Goal: Task Accomplishment & Management: Manage account settings

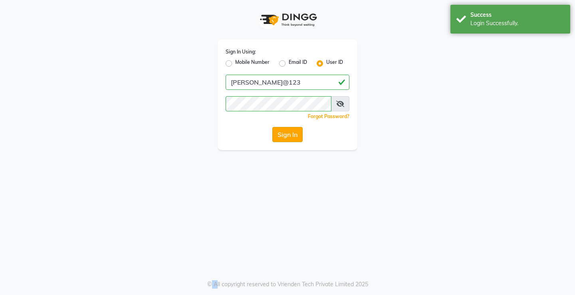
click at [290, 136] on button "Sign In" at bounding box center [287, 134] width 30 height 15
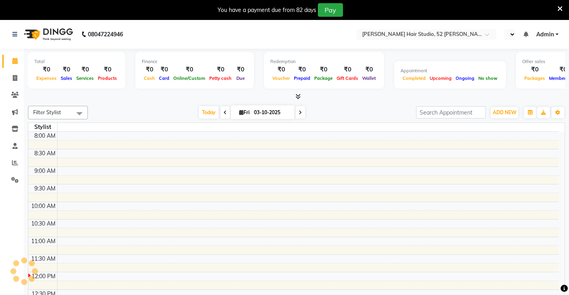
select select "en"
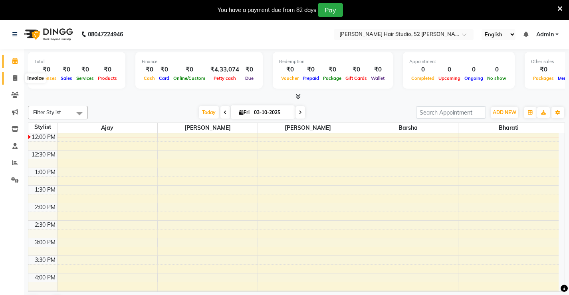
click at [14, 78] on icon at bounding box center [15, 78] width 4 height 6
select select "service"
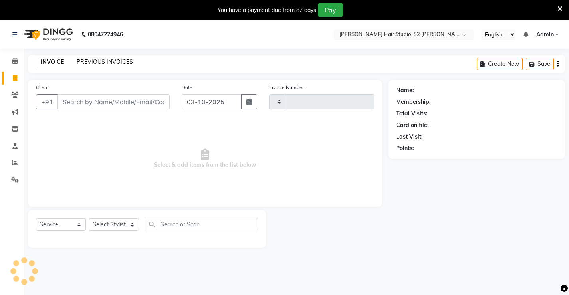
click at [109, 63] on link "PREVIOUS INVOICES" at bounding box center [105, 61] width 56 height 7
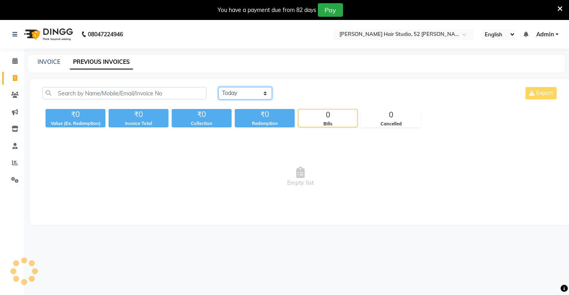
click at [232, 95] on select "[DATE] [DATE] Custom Range" at bounding box center [245, 93] width 54 height 12
select select "[DATE]"
click at [218, 87] on select "[DATE] [DATE] Custom Range" at bounding box center [245, 93] width 54 height 12
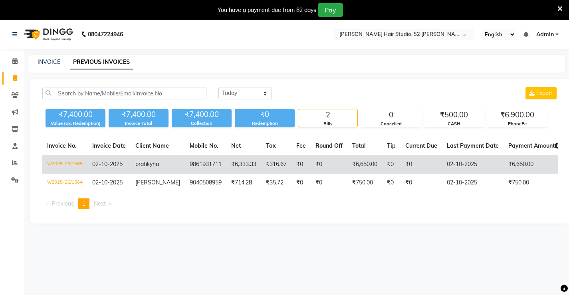
click at [509, 163] on td "₹6,650.00" at bounding box center [535, 164] width 62 height 19
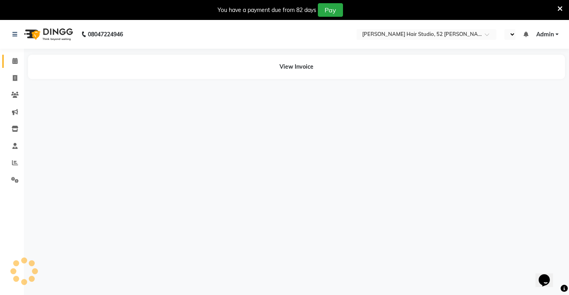
select select "en"
